Goal: Information Seeking & Learning: Learn about a topic

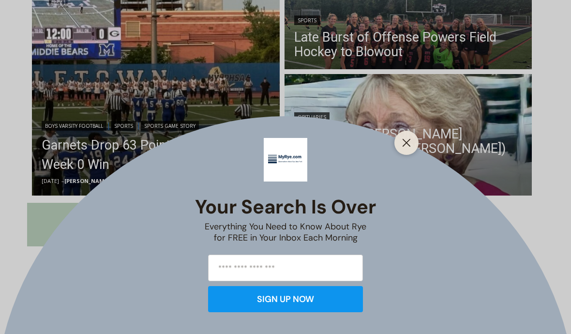
scroll to position [323, 0]
click at [401, 150] on button "Close" at bounding box center [407, 143] width 14 height 14
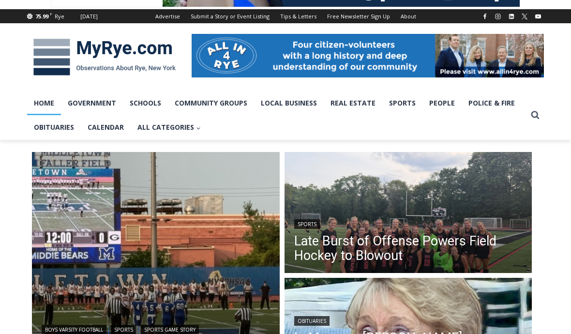
scroll to position [0, 0]
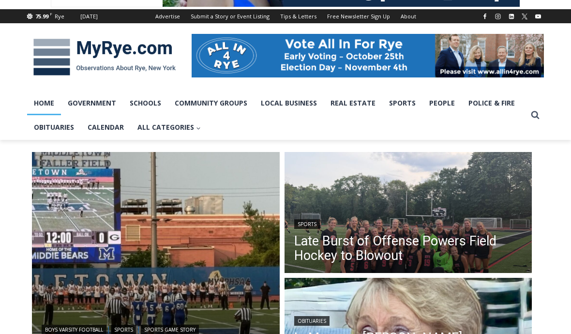
click at [58, 131] on link "Obituaries" at bounding box center [54, 127] width 54 height 24
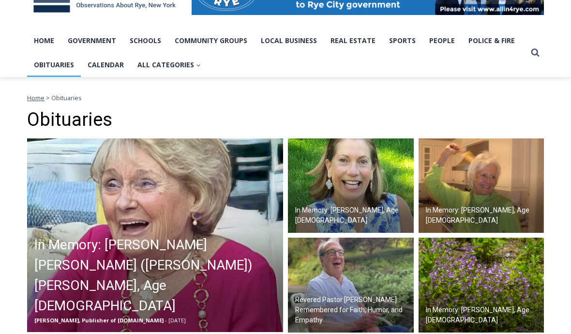
scroll to position [182, 0]
click at [356, 189] on img at bounding box center [351, 185] width 126 height 95
